Goal: Transaction & Acquisition: Subscribe to service/newsletter

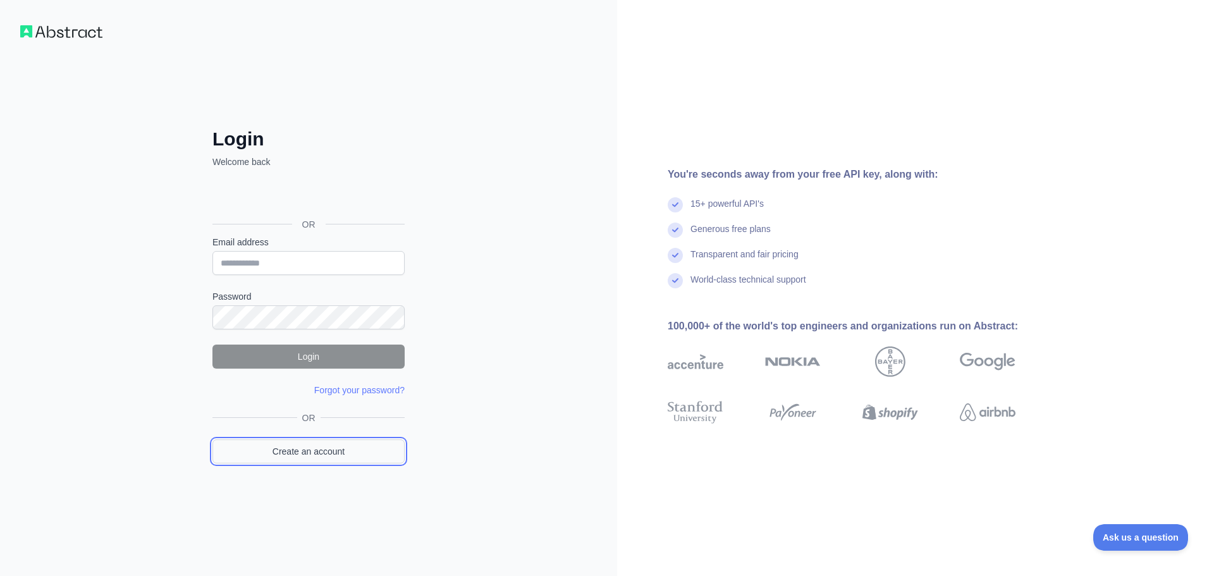
click at [347, 452] on link "Create an account" at bounding box center [309, 452] width 192 height 24
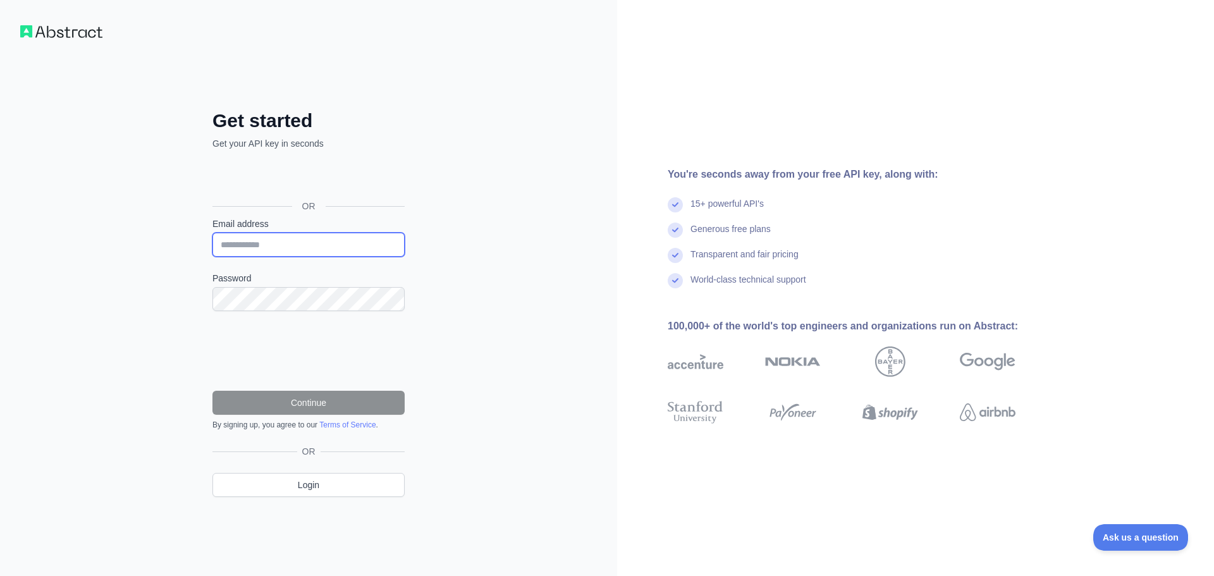
click at [318, 253] on input "Email address" at bounding box center [309, 245] width 192 height 24
paste input "**********"
type input "**********"
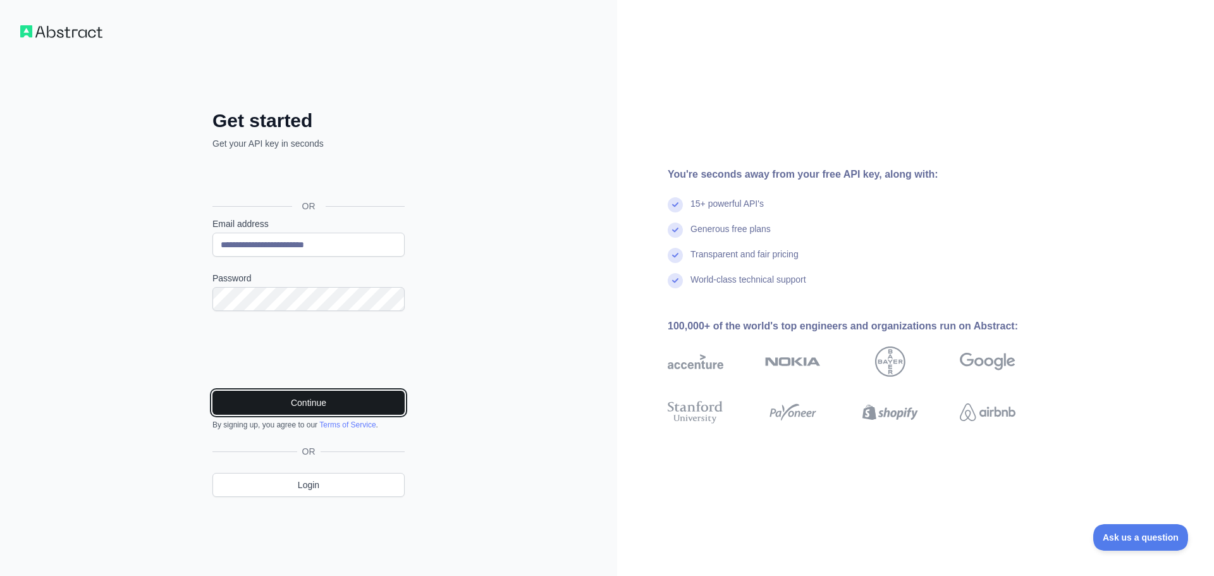
click at [326, 404] on button "Continue" at bounding box center [309, 403] width 192 height 24
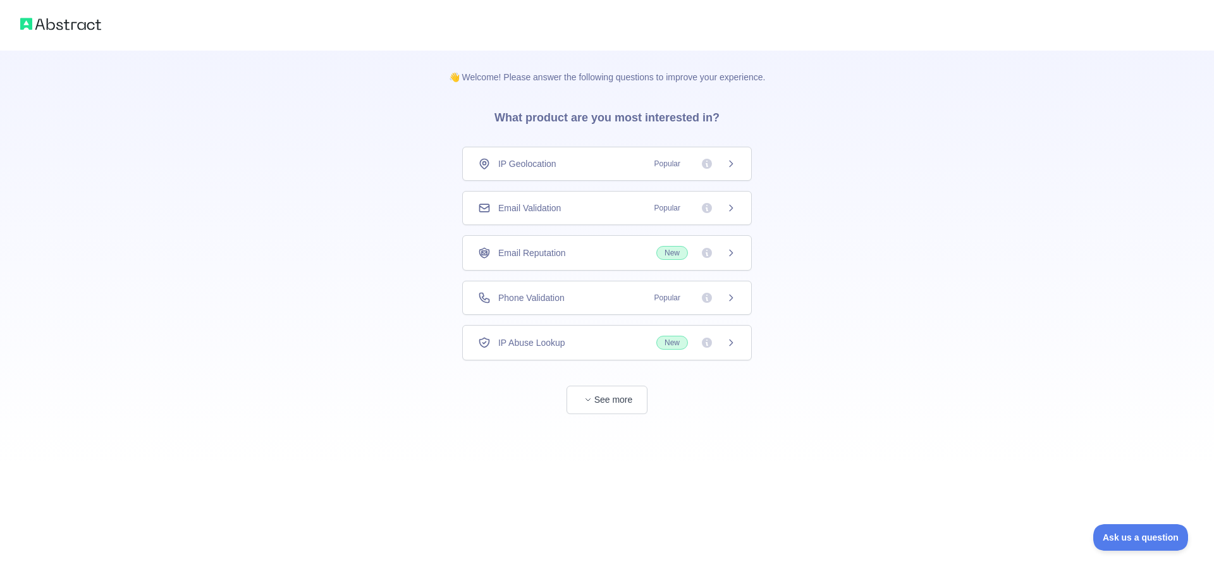
click at [525, 213] on span "Email Validation" at bounding box center [529, 208] width 63 height 13
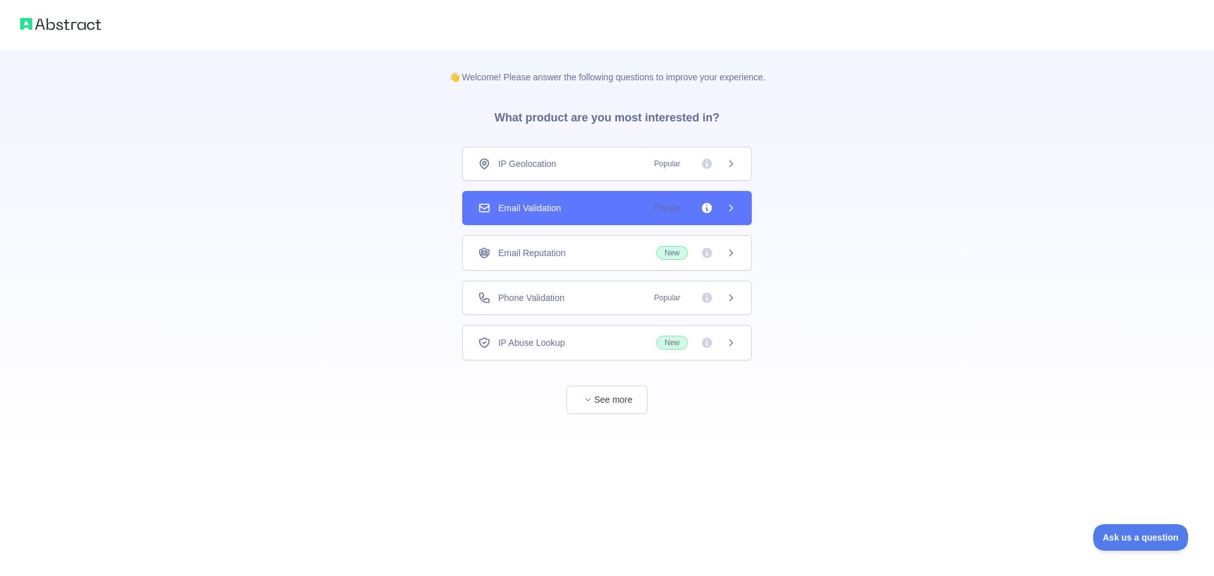
click at [560, 216] on div "Email Validation Popular" at bounding box center [607, 208] width 290 height 34
click at [630, 402] on div "👋 Welcome! Please answer the following questions to improve your experience. Wh…" at bounding box center [607, 288] width 1214 height 576
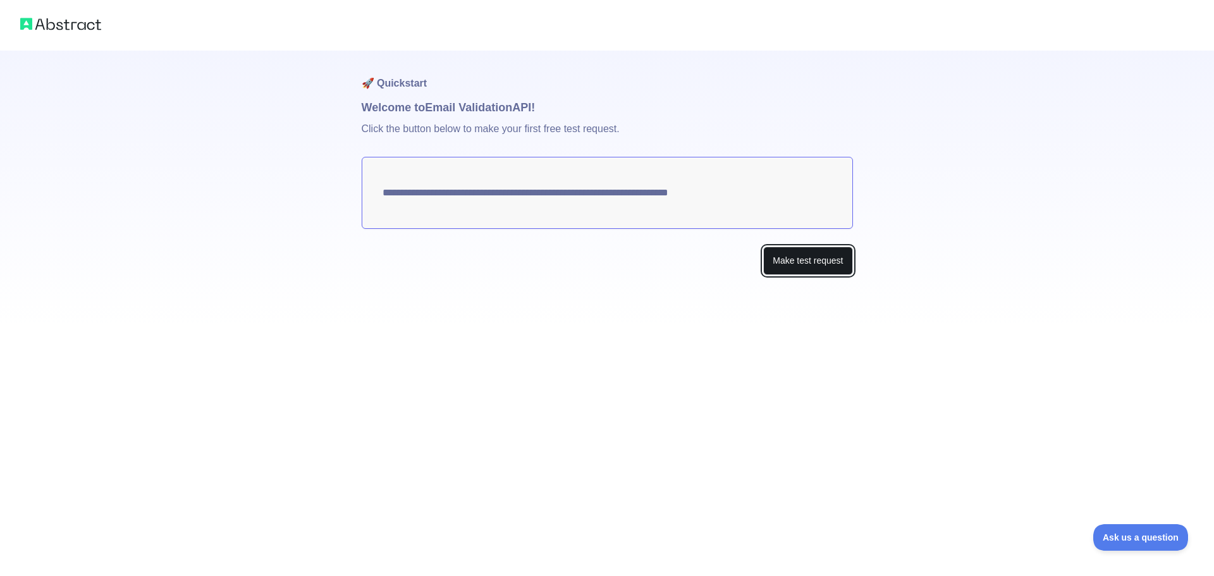
click at [802, 252] on button "Make test request" at bounding box center [807, 261] width 89 height 28
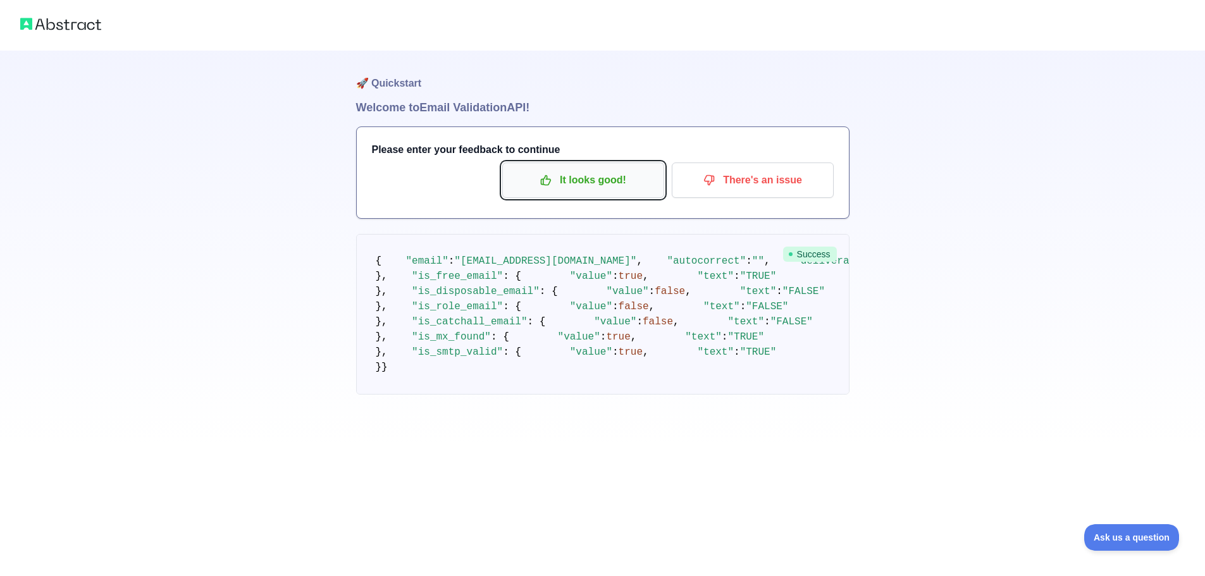
click at [560, 163] on button "It looks good!" at bounding box center [583, 180] width 162 height 35
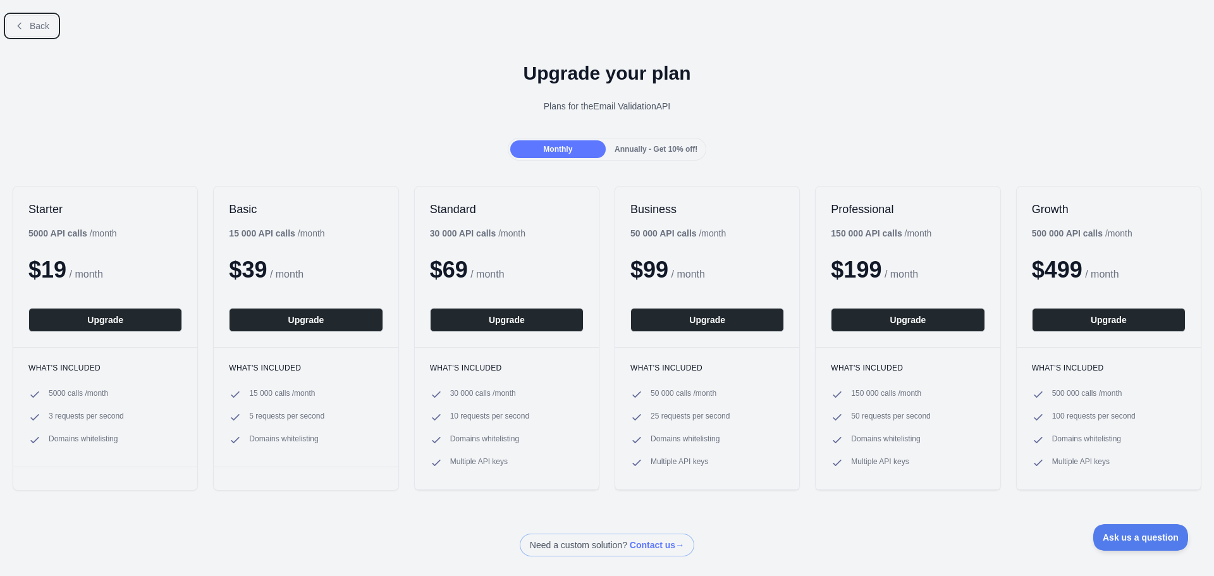
click at [35, 22] on span "Back" at bounding box center [40, 26] width 20 height 10
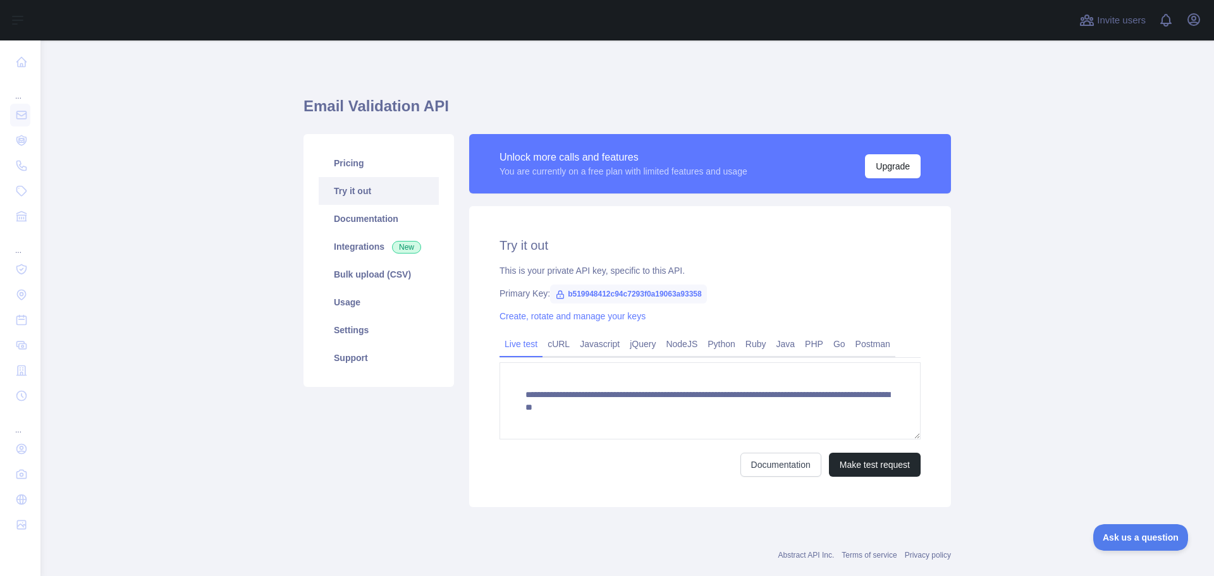
click at [581, 297] on span "b519948412c94c7293f0a19063a93358" at bounding box center [628, 294] width 157 height 19
copy span "b519948412c94c7293f0a19063a93358"
